Goal: Information Seeking & Learning: Obtain resource

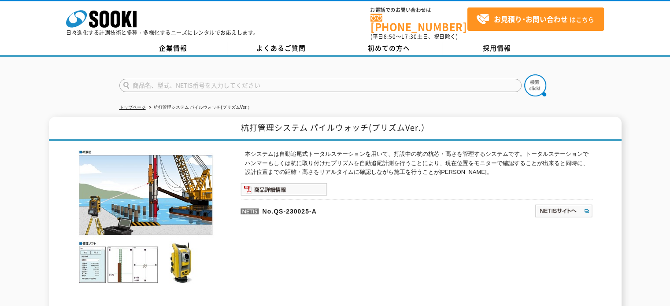
click at [312, 190] on div "本システムは自動追尾式トータルステーションを用いて、打設中の杭の杭芯・高さを管理するシステムです。トータルステーションでハンマーもしくは杭に取り付けたプリズム…" at bounding box center [417, 244] width 352 height 189
click at [312, 184] on img at bounding box center [284, 189] width 87 height 13
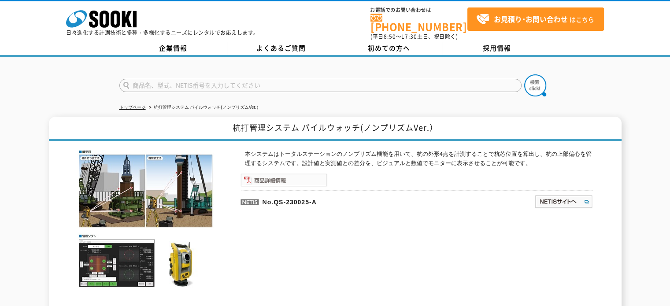
click at [301, 174] on img at bounding box center [284, 180] width 87 height 13
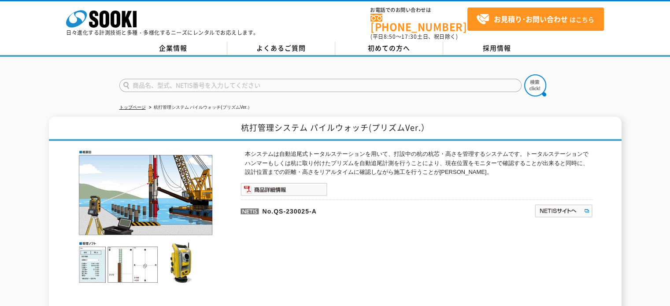
scroll to position [152, 0]
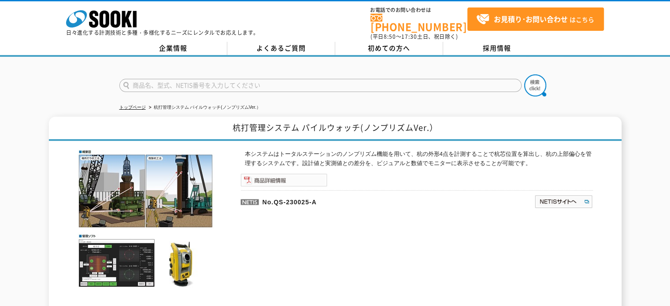
click at [299, 174] on img at bounding box center [284, 180] width 87 height 13
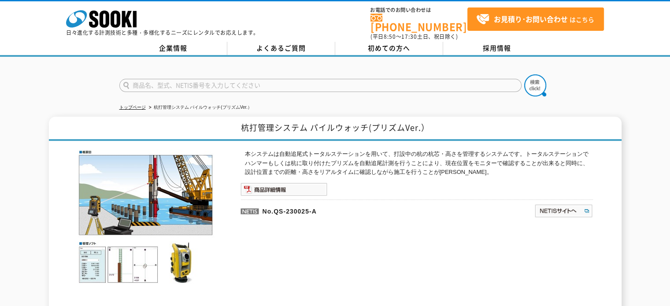
click at [275, 200] on p "No.QS-230025-A" at bounding box center [345, 210] width 209 height 21
click at [277, 192] on div "本システムは自動追尾式トータルステーションを用いて、打設中の杭の杭芯・高さを管理するシステムです。トータルステーションでハンマーもしくは杭に取り付けたプリズム…" at bounding box center [417, 244] width 352 height 189
click at [279, 189] on img at bounding box center [284, 189] width 87 height 13
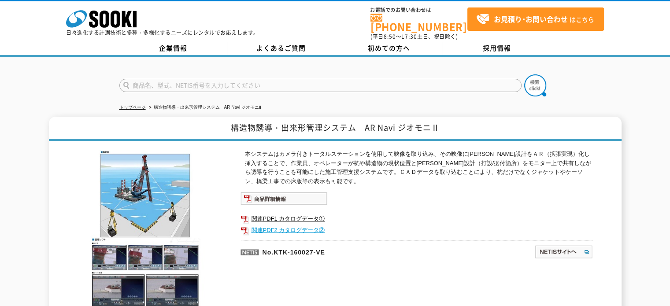
click at [305, 228] on link "関連PDF2 カタログデータ②" at bounding box center [417, 230] width 352 height 11
click at [282, 215] on link "関連PDF1 カタログデータ①" at bounding box center [417, 218] width 352 height 11
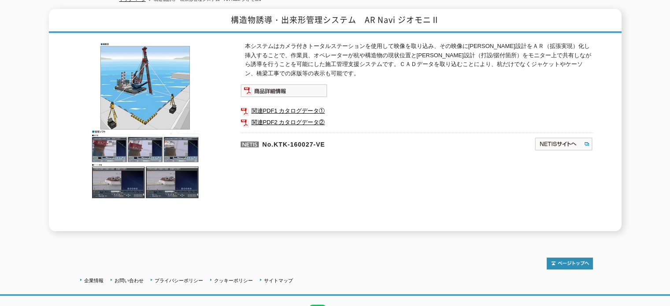
scroll to position [152, 0]
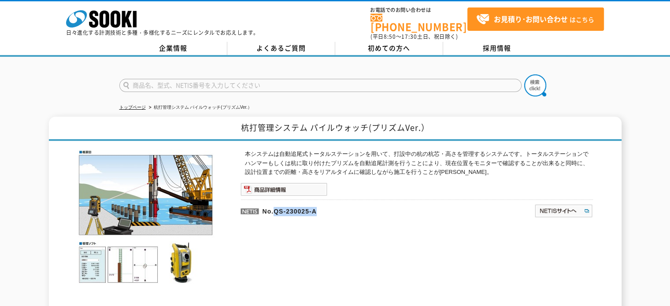
drag, startPoint x: 277, startPoint y: 204, endPoint x: 338, endPoint y: 208, distance: 61.3
click at [338, 206] on p "No.QS-230025-A" at bounding box center [345, 210] width 209 height 21
copy p "QS-230025-A"
drag, startPoint x: 319, startPoint y: 214, endPoint x: 327, endPoint y: 205, distance: 12.2
